Goal: Task Accomplishment & Management: Use online tool/utility

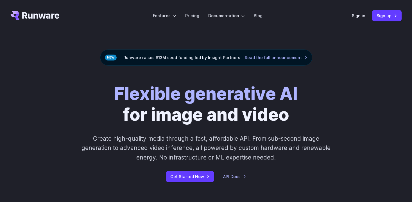
click at [360, 22] on header "Features Tasks Image generation Video generation Sonic Inference Engine™ Models…" at bounding box center [206, 15] width 404 height 31
click at [360, 18] on link "Sign in" at bounding box center [357, 15] width 13 height 6
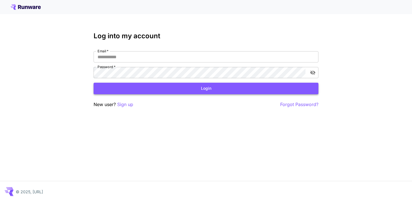
type input "**********"
click at [189, 83] on button "Login" at bounding box center [205, 89] width 225 height 12
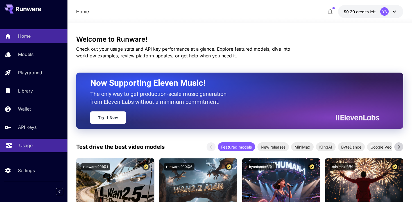
click at [38, 149] on div "Usage" at bounding box center [41, 145] width 44 height 7
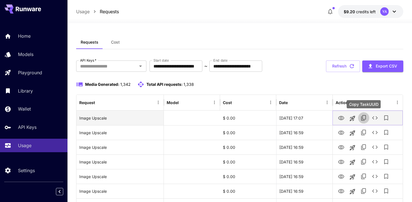
click at [365, 117] on icon "Copy TaskUUID" at bounding box center [363, 117] width 7 height 7
click at [366, 117] on icon "Copy TaskUUID" at bounding box center [363, 118] width 5 height 6
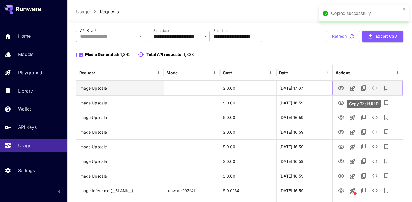
scroll to position [30, 0]
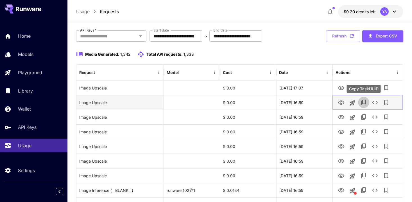
click at [364, 101] on icon "Copy TaskUUID" at bounding box center [363, 102] width 7 height 7
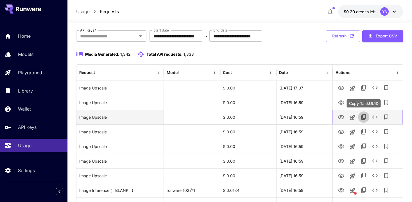
click at [364, 116] on icon "Copy TaskUUID" at bounding box center [363, 116] width 7 height 7
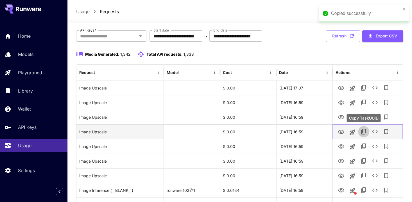
click at [362, 130] on icon "Copy TaskUUID" at bounding box center [363, 131] width 7 height 7
click at [364, 131] on icon "Copy TaskUUID" at bounding box center [363, 131] width 7 height 7
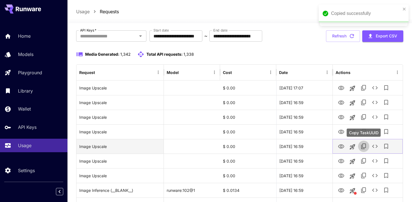
click at [364, 145] on icon "Copy TaskUUID" at bounding box center [363, 146] width 7 height 7
